Goal: Task Accomplishment & Management: Use online tool/utility

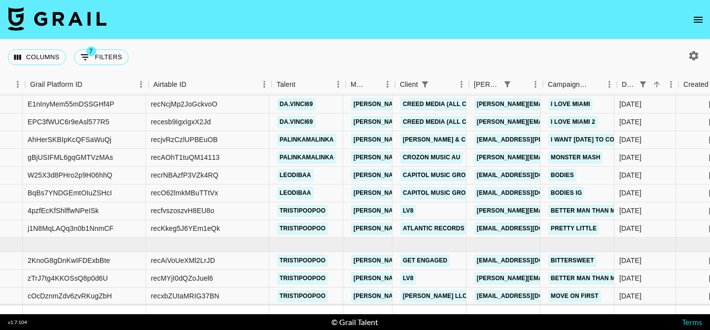
scroll to position [261, 55]
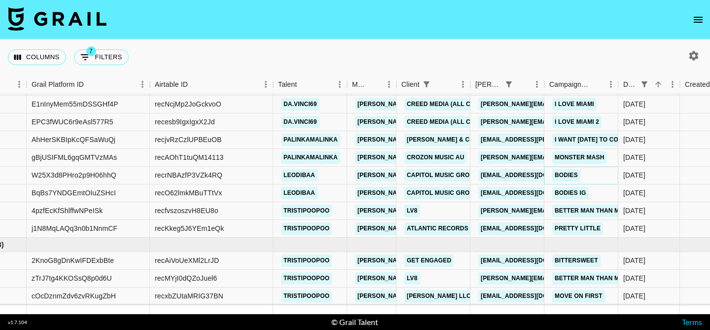
click at [567, 176] on link "Bodies" at bounding box center [566, 175] width 28 height 12
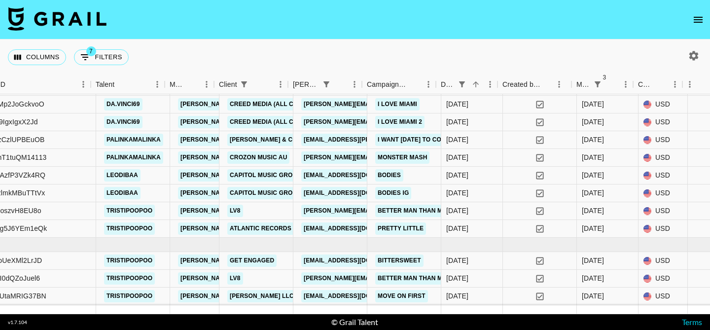
scroll to position [261, 240]
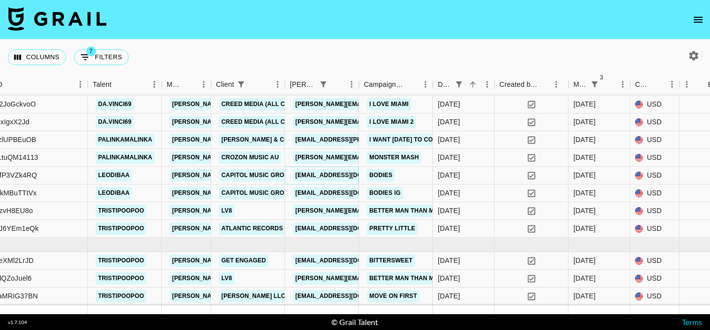
click at [304, 173] on link "[EMAIL_ADDRESS][DOMAIN_NAME]" at bounding box center [348, 175] width 110 height 12
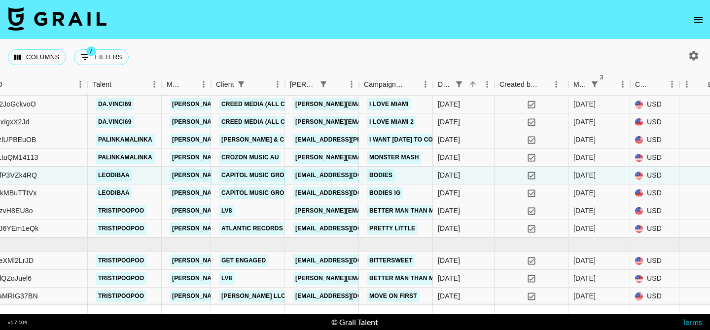
click at [247, 174] on link "Capitol Music Group" at bounding box center [257, 175] width 76 height 12
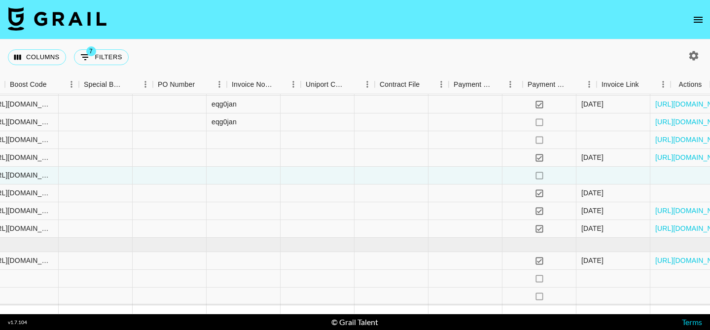
scroll to position [261, 1383]
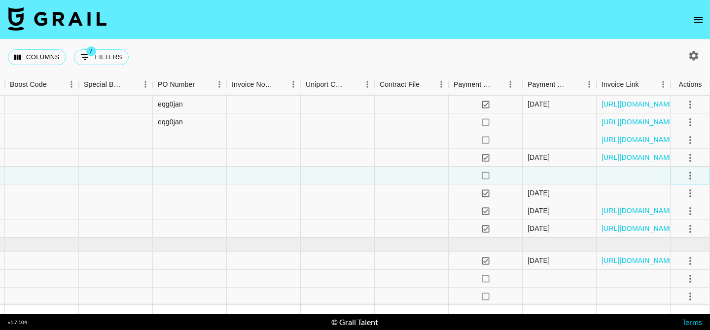
click at [692, 174] on icon "select merge strategy" at bounding box center [690, 176] width 12 height 12
click at [630, 177] on div at bounding box center [633, 176] width 74 height 18
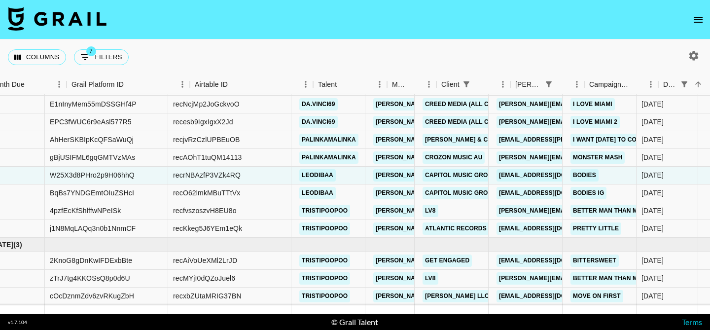
scroll to position [261, 0]
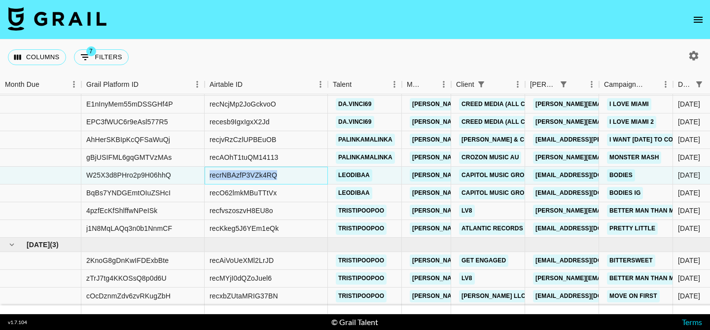
drag, startPoint x: 288, startPoint y: 175, endPoint x: 208, endPoint y: 174, distance: 80.4
click at [208, 174] on div "recrNBAzfP3VZk4RQ" at bounding box center [266, 176] width 123 height 18
copy div "recrNBAzfP3VZk4RQ"
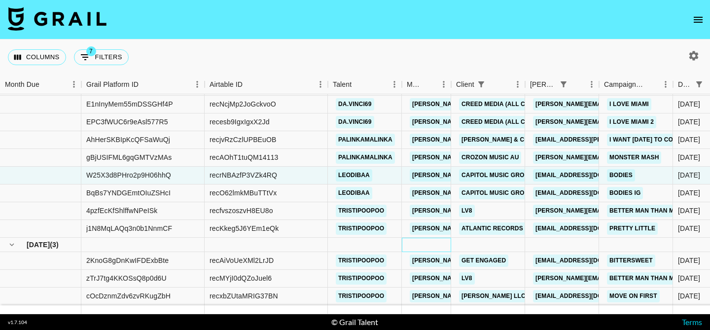
click at [430, 243] on div at bounding box center [426, 245] width 49 height 14
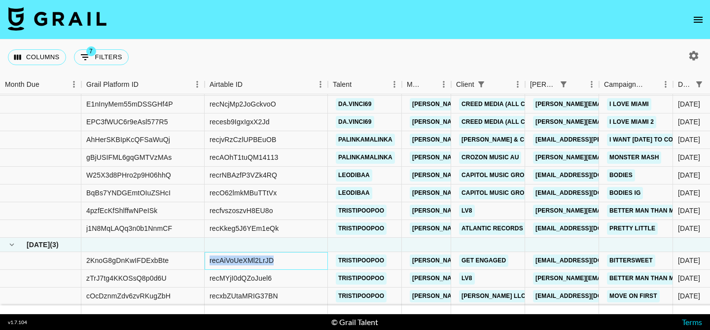
drag, startPoint x: 209, startPoint y: 259, endPoint x: 318, endPoint y: 261, distance: 108.9
click at [319, 262] on div "recAiVoUeXMl2LrJD" at bounding box center [266, 261] width 123 height 18
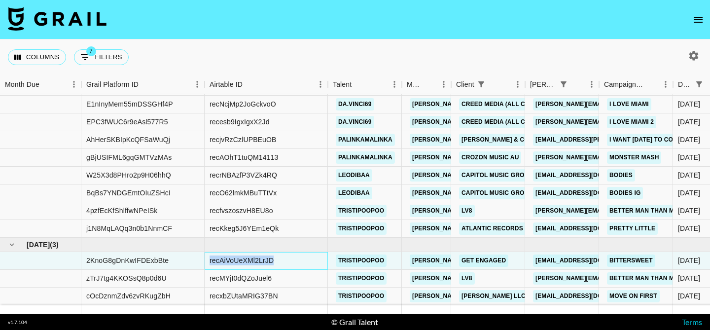
copy div "recAiVoUeXMl2LrJD"
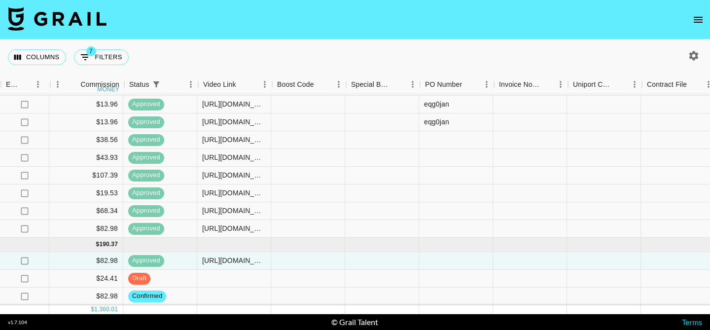
scroll to position [261, 1117]
click at [357, 296] on div at bounding box center [381, 296] width 74 height 18
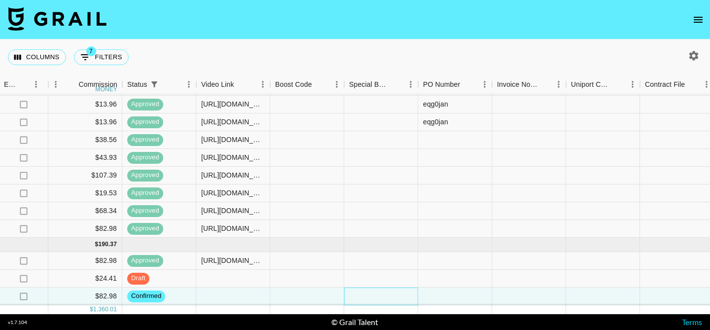
click at [357, 296] on div at bounding box center [381, 296] width 74 height 18
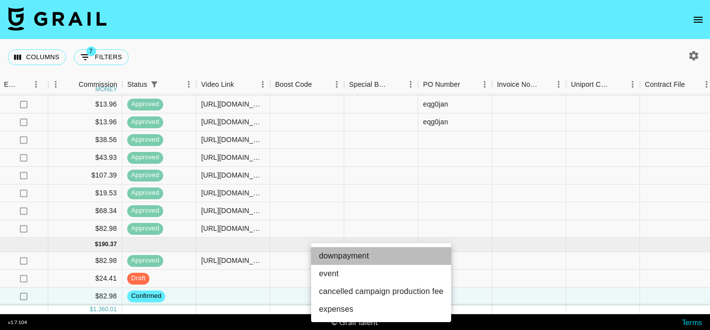
click at [360, 250] on li "downpayment" at bounding box center [381, 256] width 140 height 18
type input "downpayment"
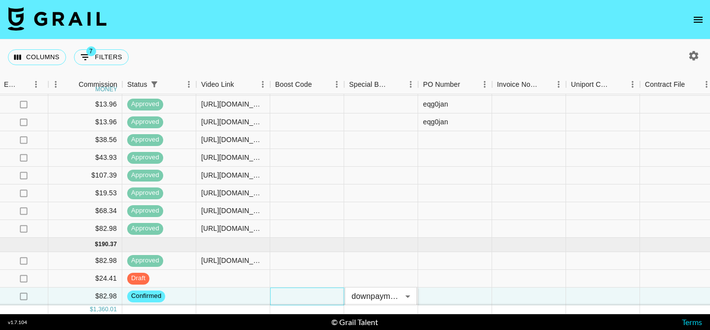
click at [299, 292] on div at bounding box center [307, 296] width 74 height 18
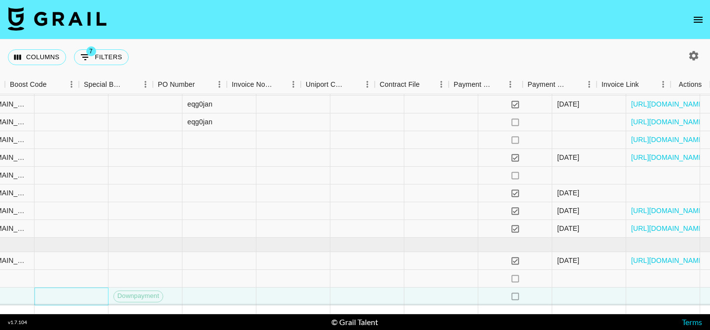
scroll to position [261, 1383]
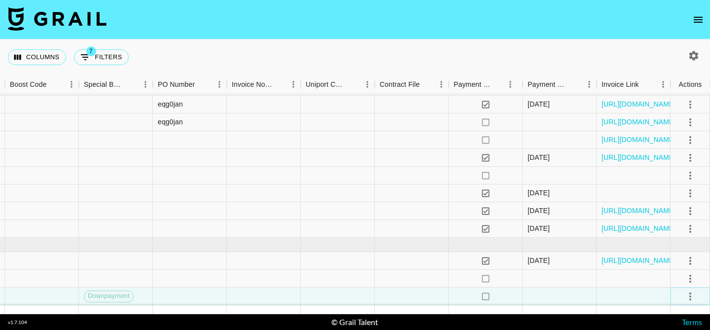
click at [690, 295] on icon "select merge strategy" at bounding box center [690, 296] width 2 height 8
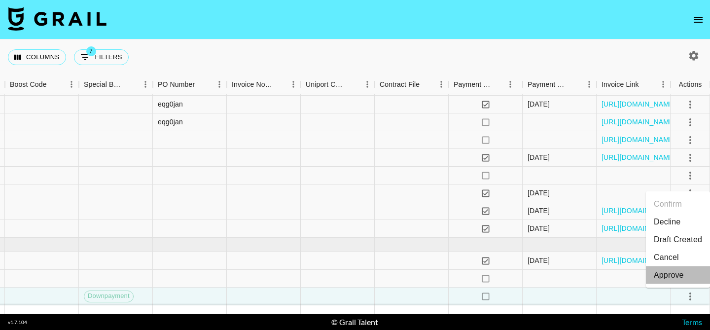
click at [686, 279] on li "Approve" at bounding box center [678, 275] width 64 height 18
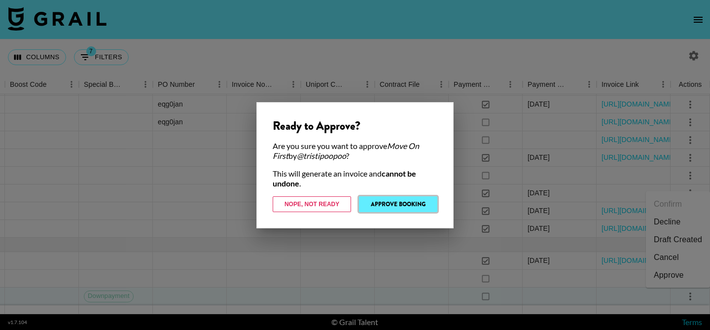
click at [379, 203] on button "Approve Booking" at bounding box center [398, 204] width 78 height 16
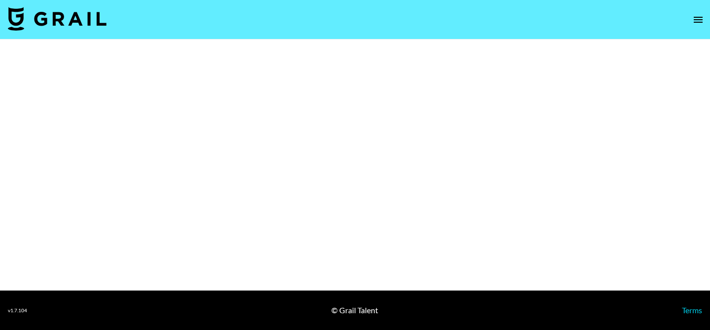
select select "Song"
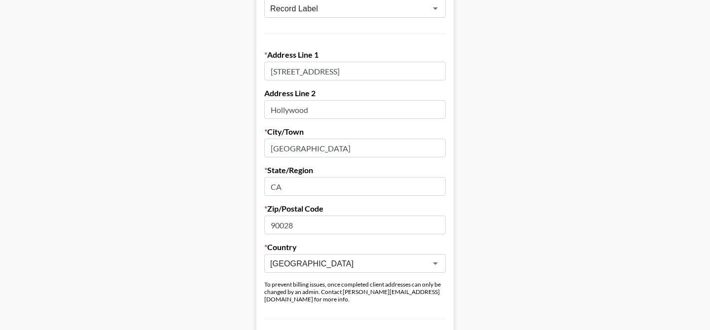
scroll to position [264, 0]
